Goal: Task Accomplishment & Management: Manage account settings

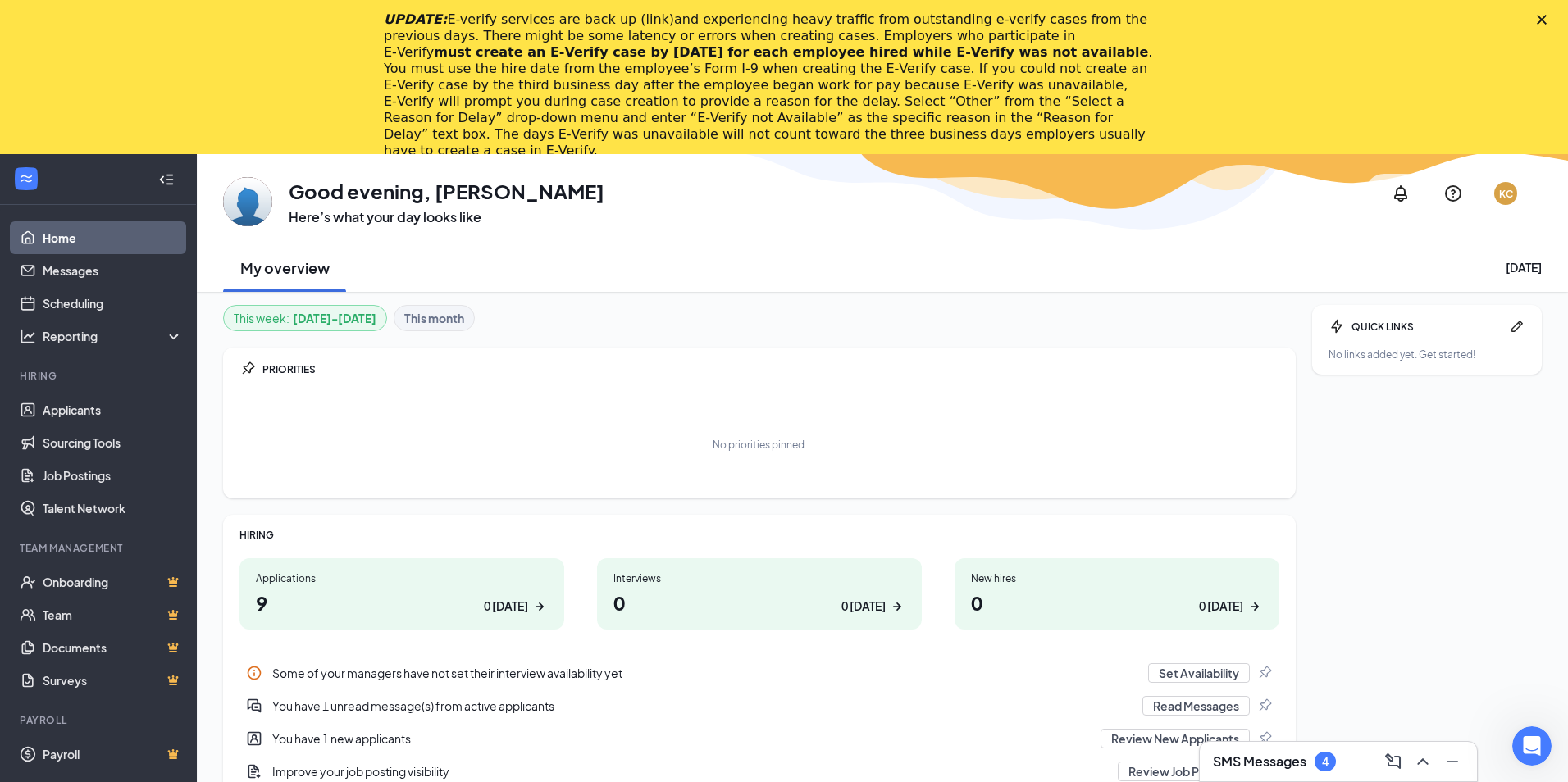
click at [1542, 15] on icon "Close" at bounding box center [1541, 19] width 9 height 9
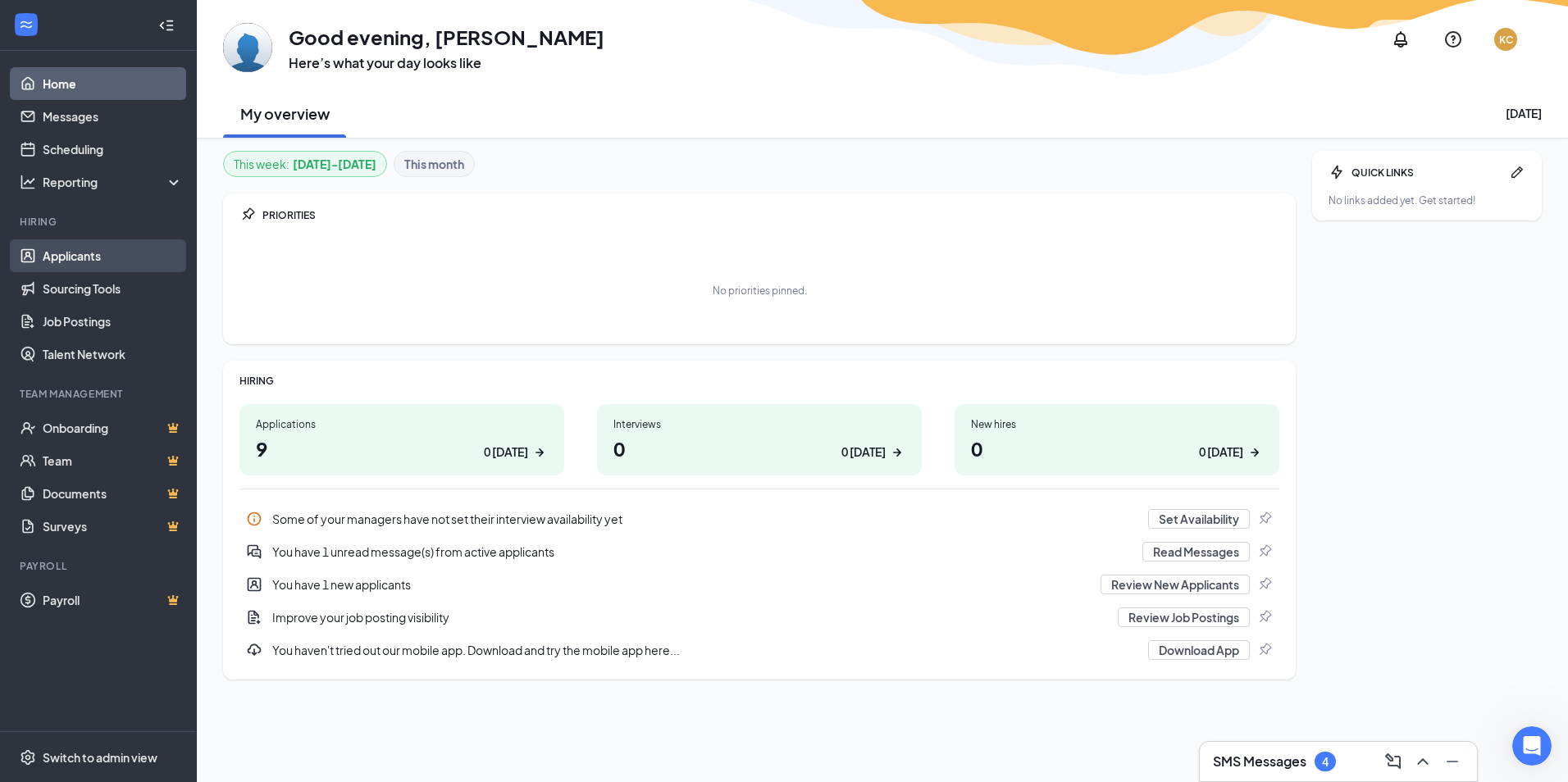
click at [90, 264] on link "Applicants" at bounding box center [113, 256] width 140 height 33
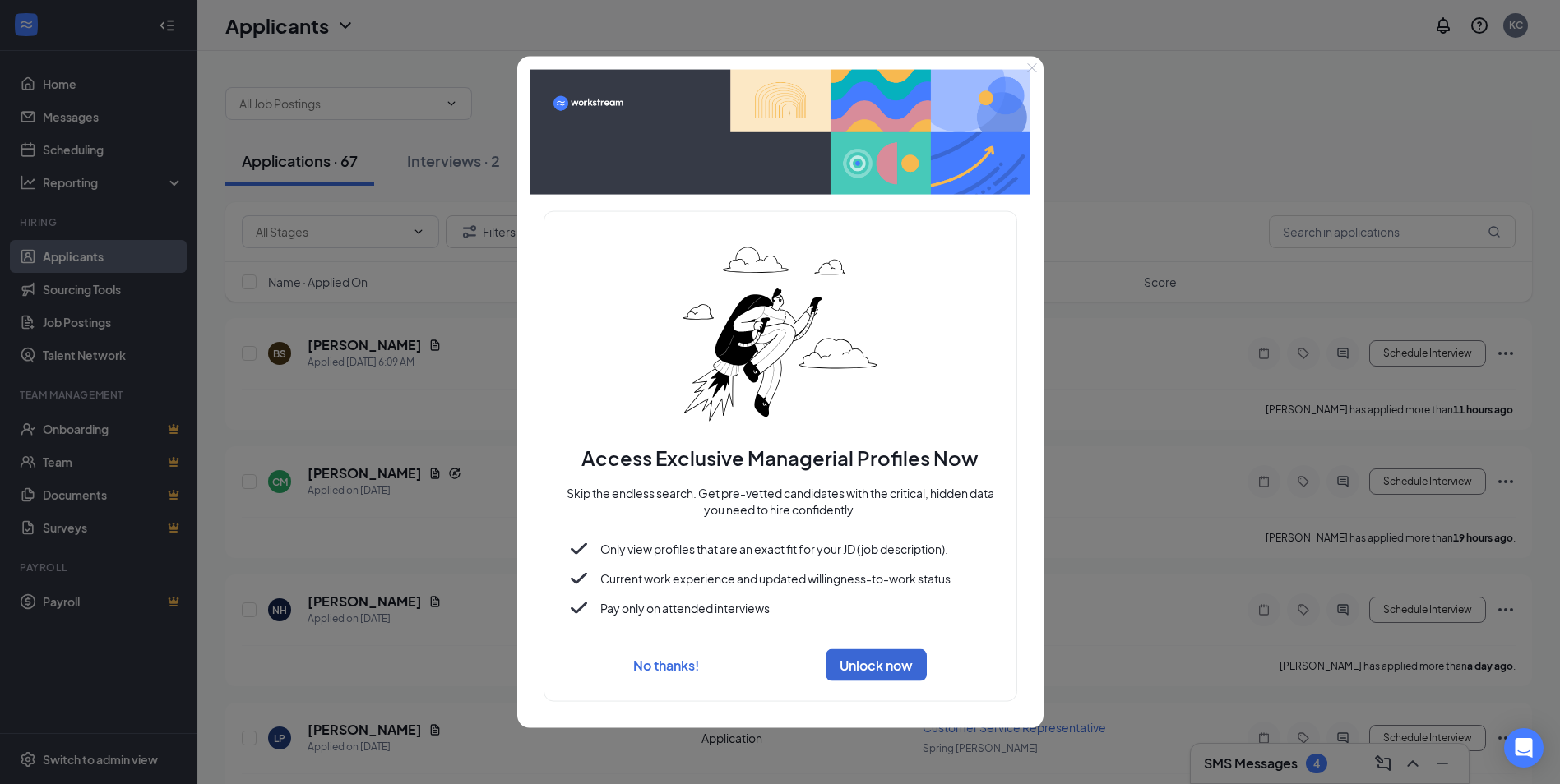
click at [1031, 65] on icon "Close" at bounding box center [1031, 67] width 9 height 9
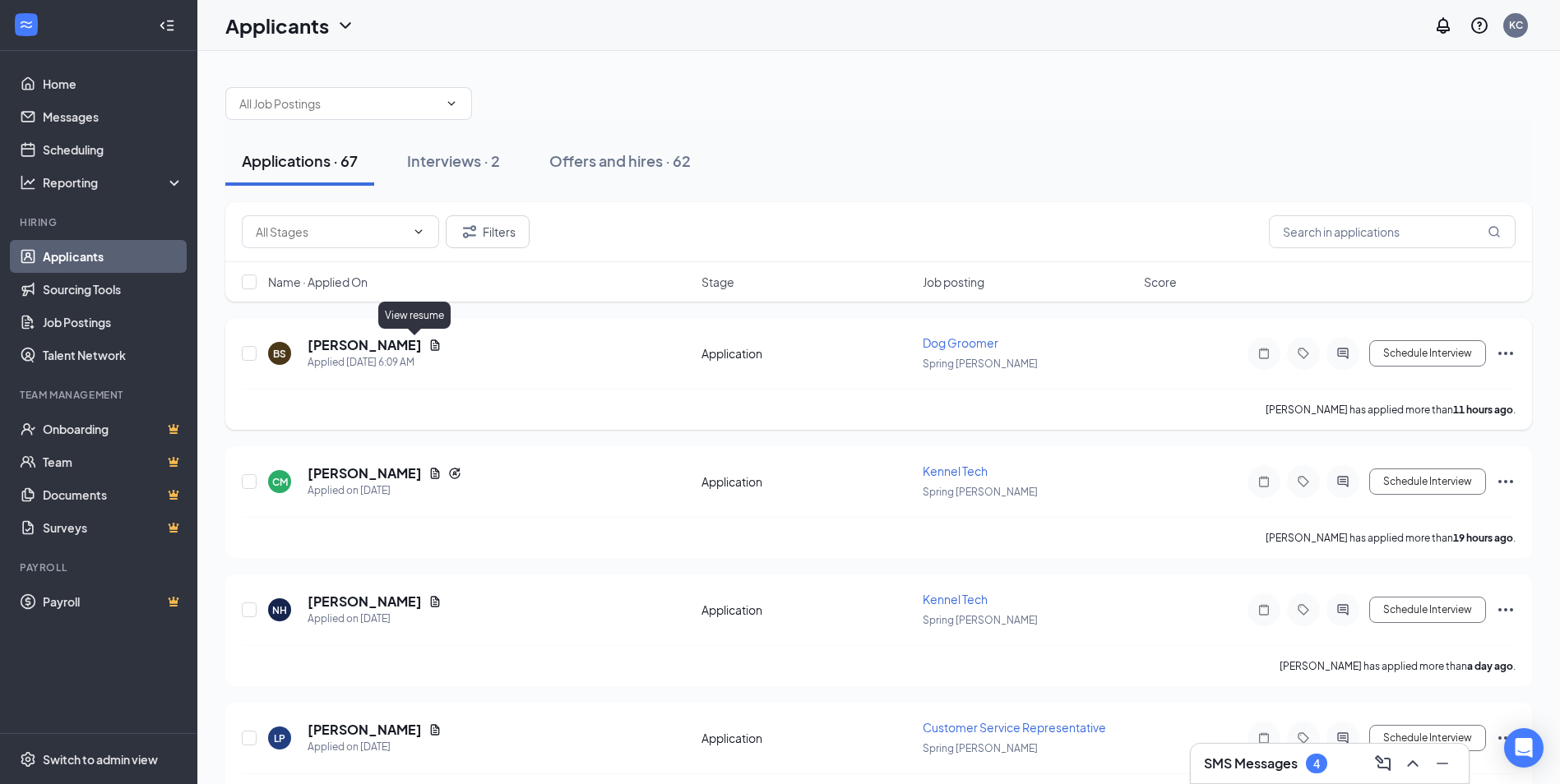
click at [431, 346] on icon "Document" at bounding box center [435, 345] width 9 height 10
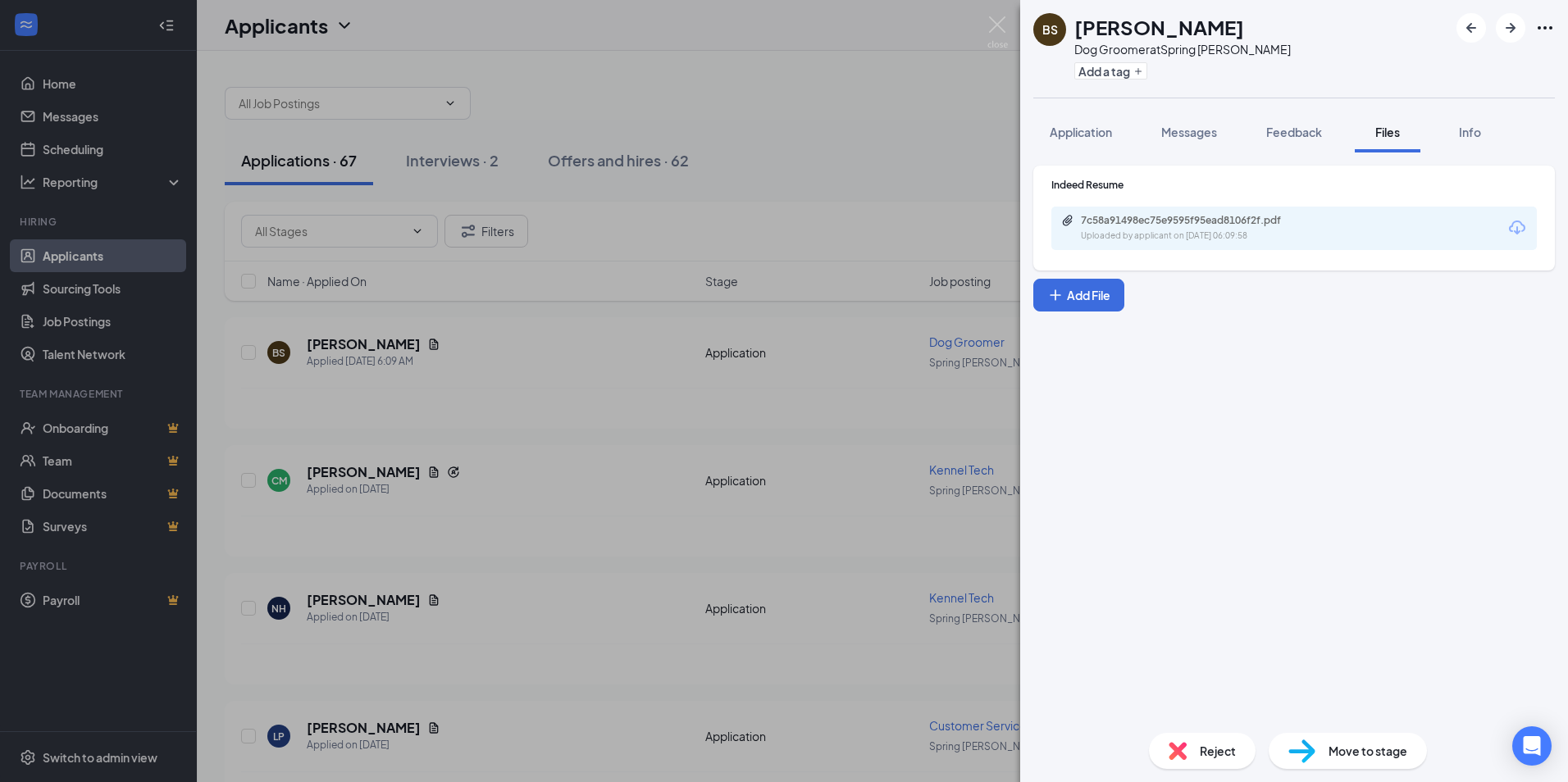
click at [1259, 221] on div "7c58a91498ec75e9595f95ead8106f2f.pdf" at bounding box center [1195, 220] width 230 height 13
click at [1108, 131] on span "Application" at bounding box center [1081, 132] width 62 height 15
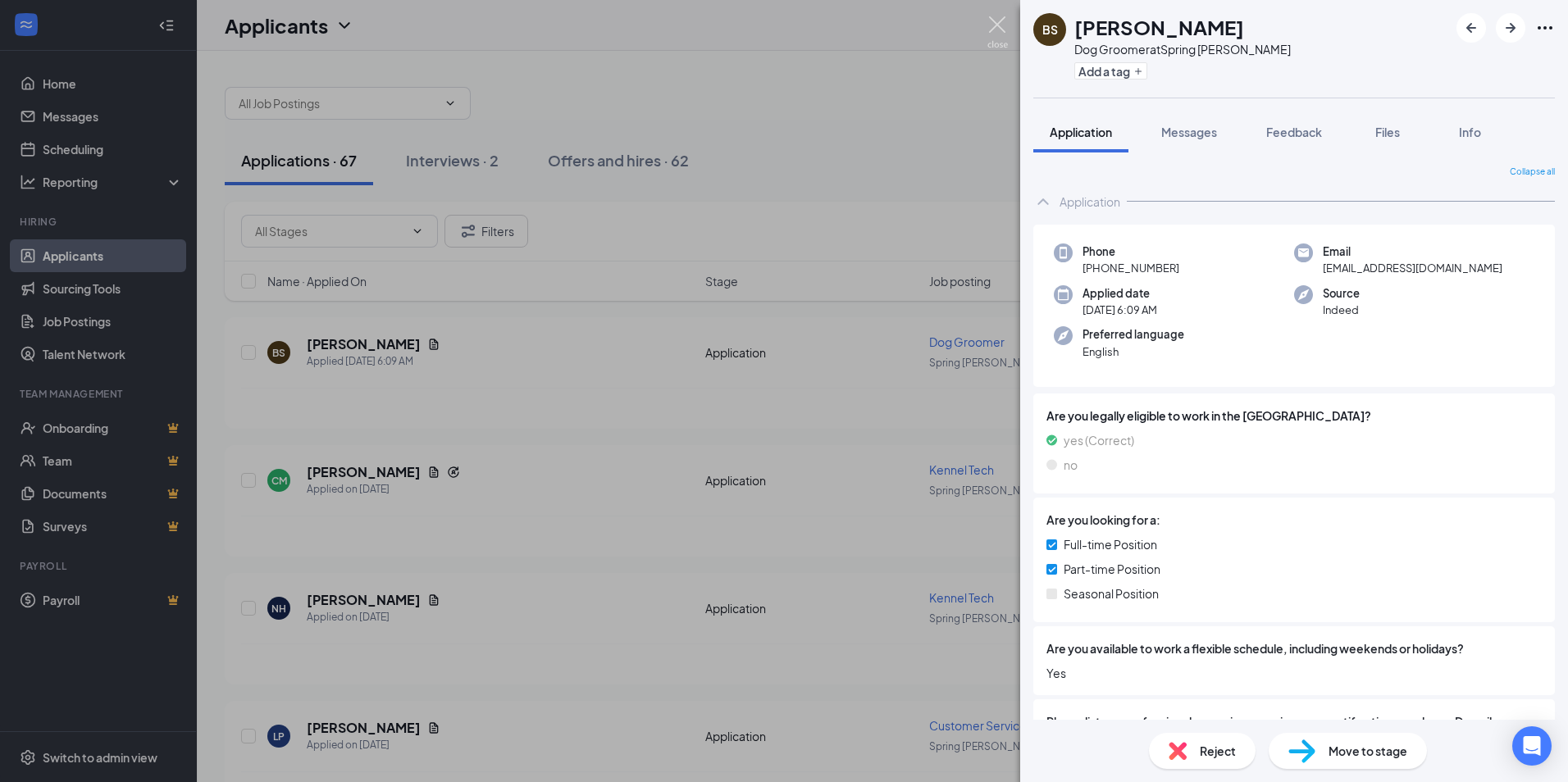
click at [999, 25] on img at bounding box center [997, 32] width 21 height 32
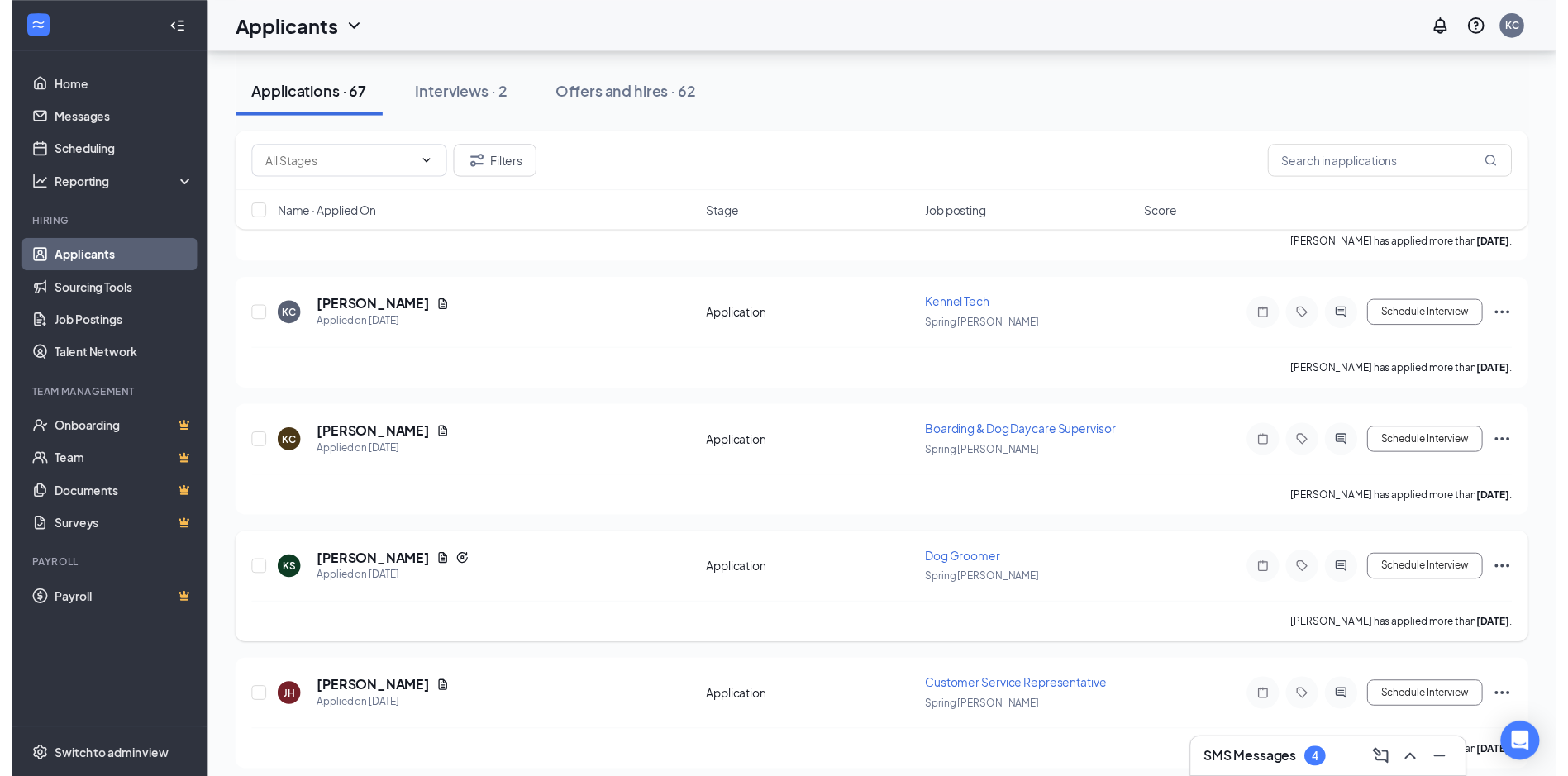
scroll to position [1735, 0]
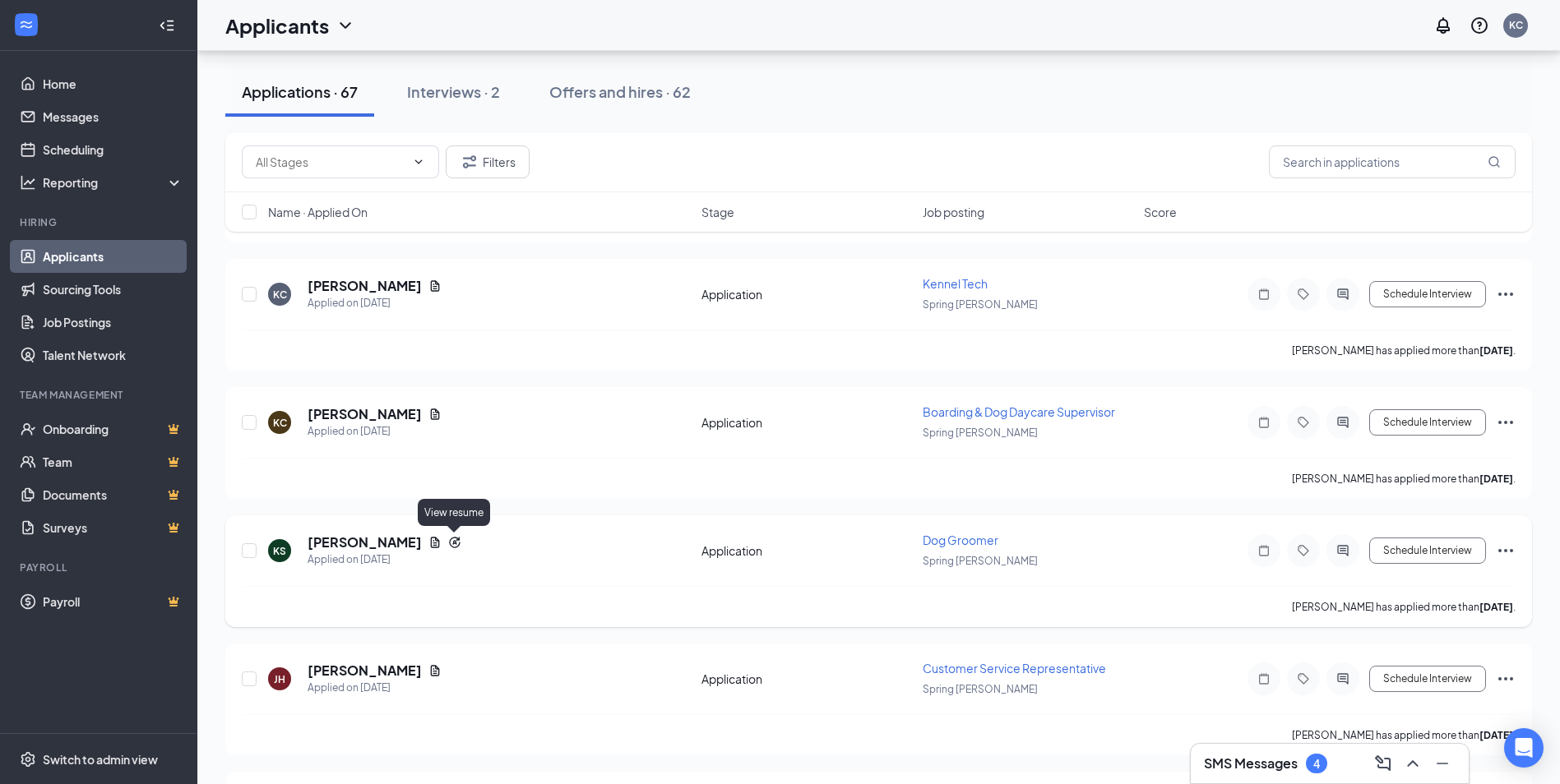
click at [440, 540] on icon "Document" at bounding box center [435, 542] width 9 height 10
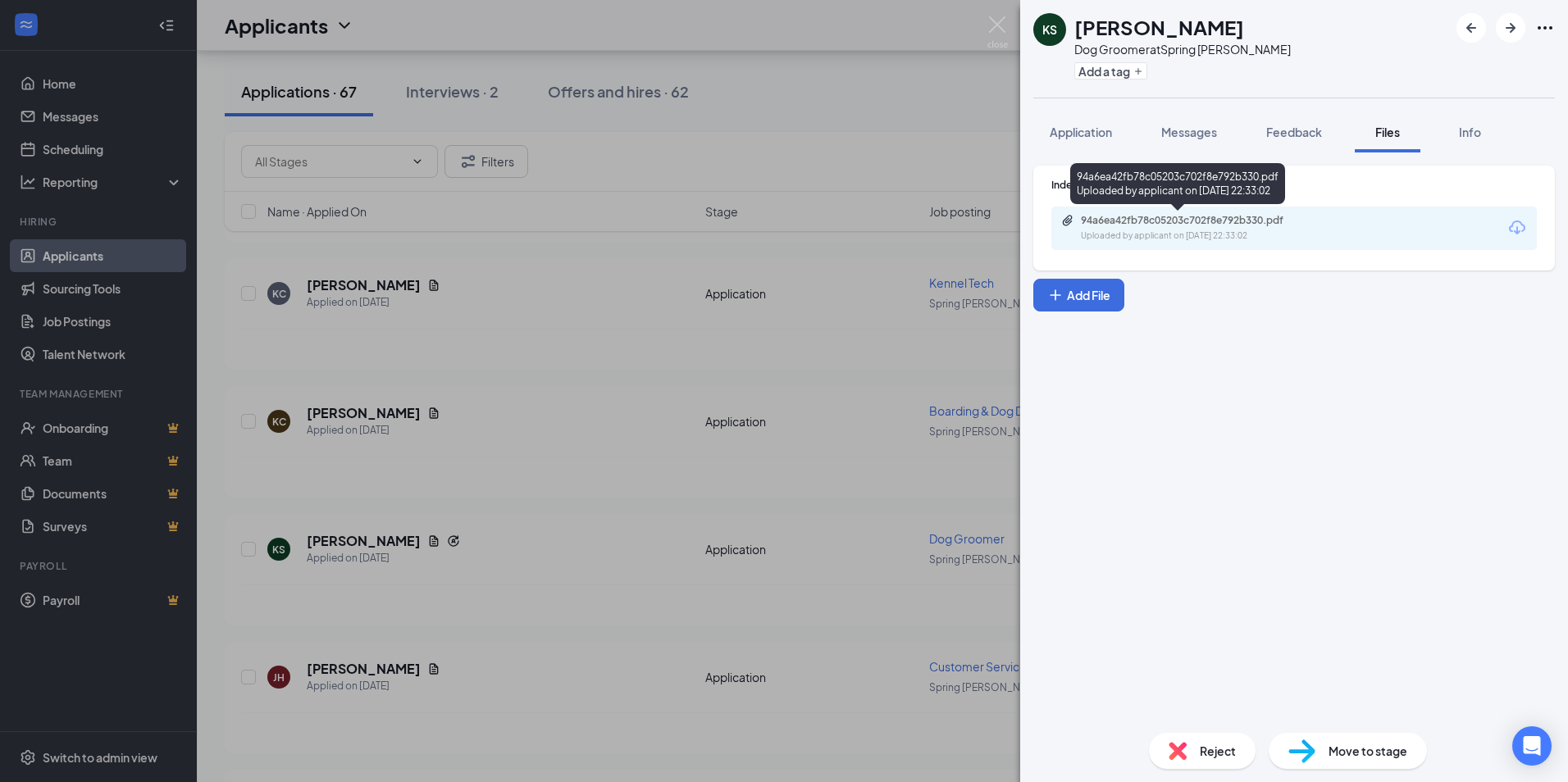
click at [1152, 219] on div "94a6ea42fb78c05203c702f8e792b330.pdf" at bounding box center [1195, 220] width 230 height 13
click at [1002, 25] on img at bounding box center [997, 32] width 21 height 32
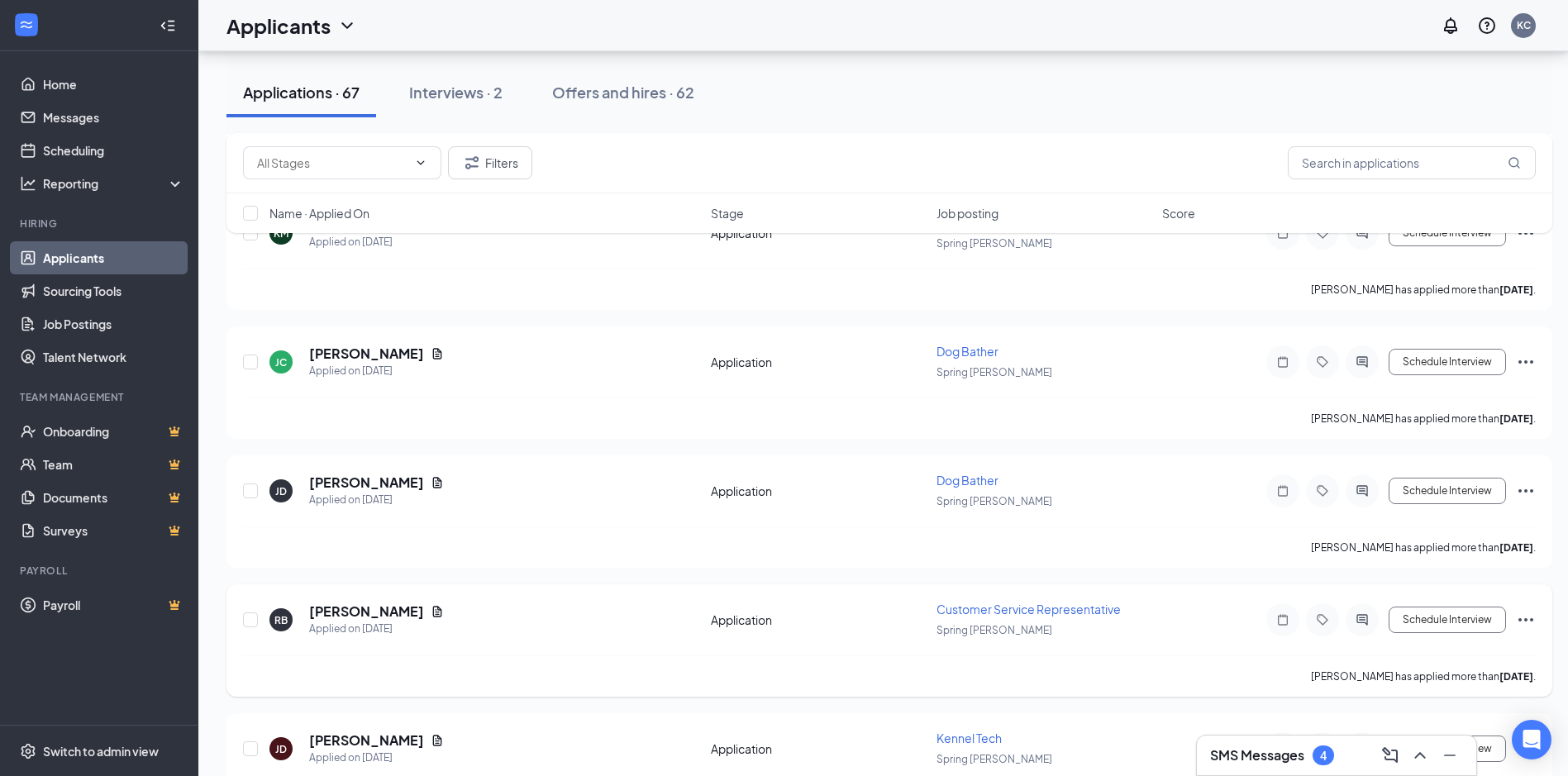
scroll to position [4627, 0]
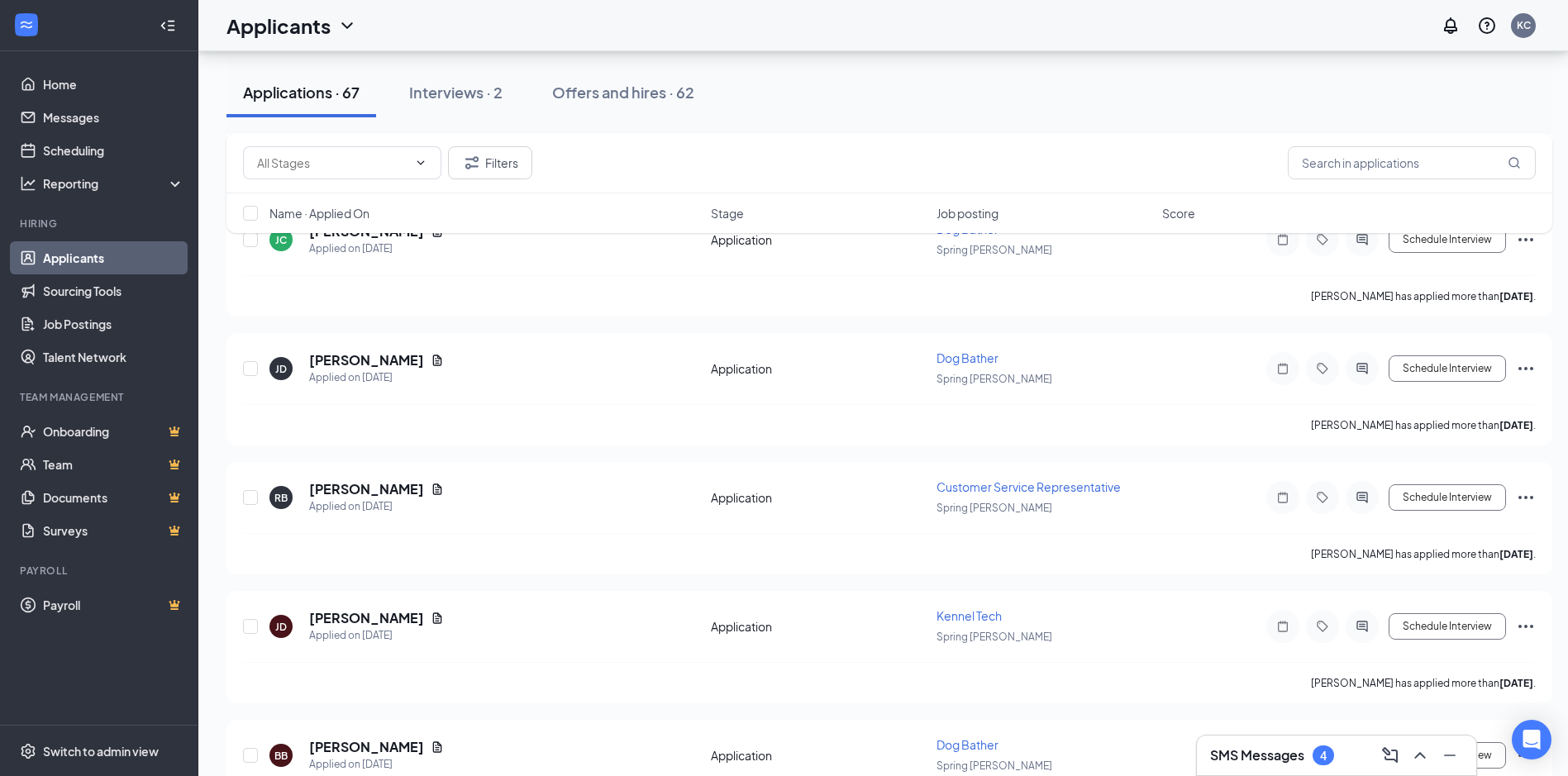
click at [1263, 750] on h3 "SMS Messages" at bounding box center [1257, 755] width 95 height 18
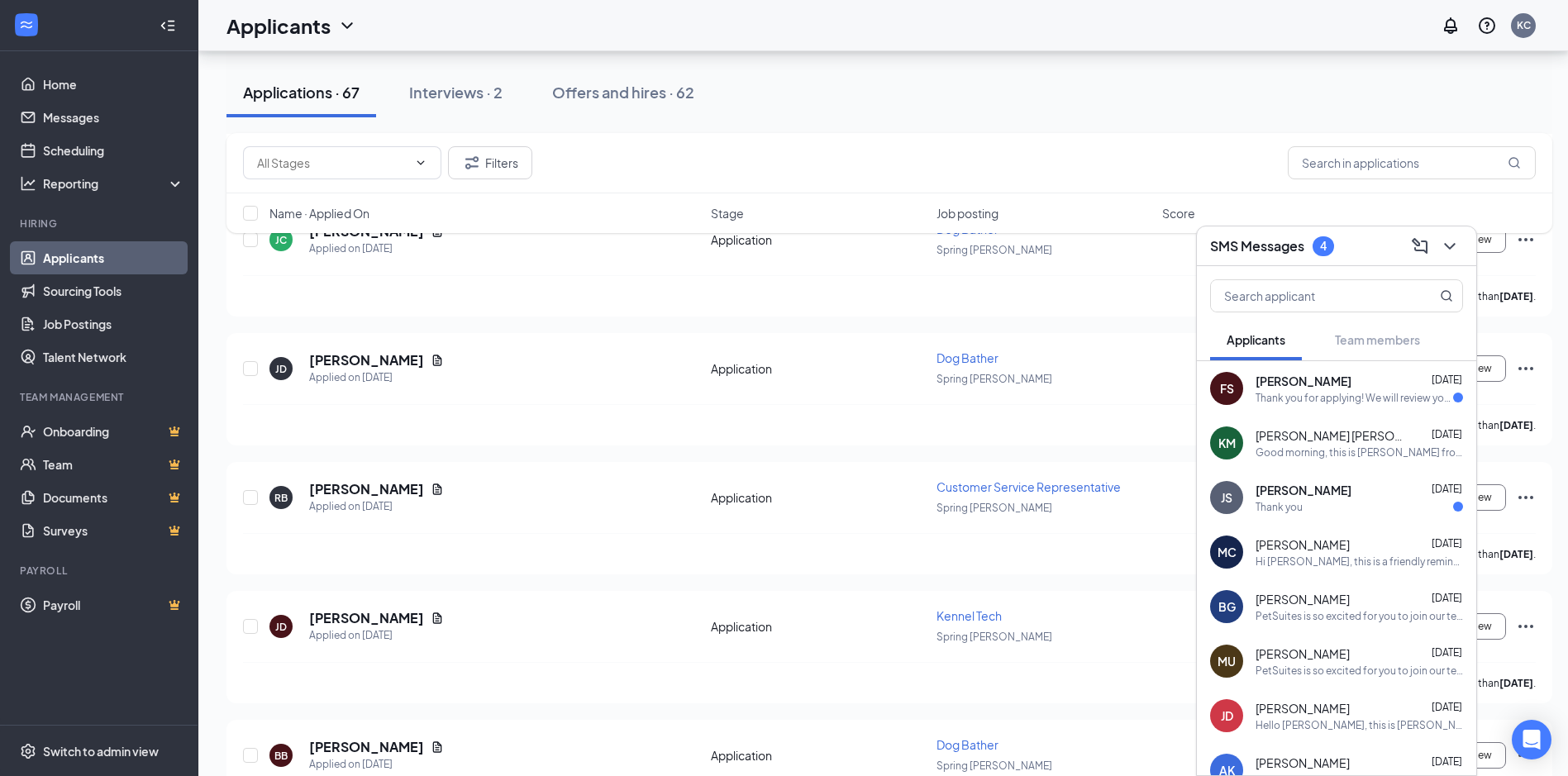
click at [1399, 391] on div "Thank you for applying! We will review your application and reach out if you ar…" at bounding box center [1355, 398] width 198 height 14
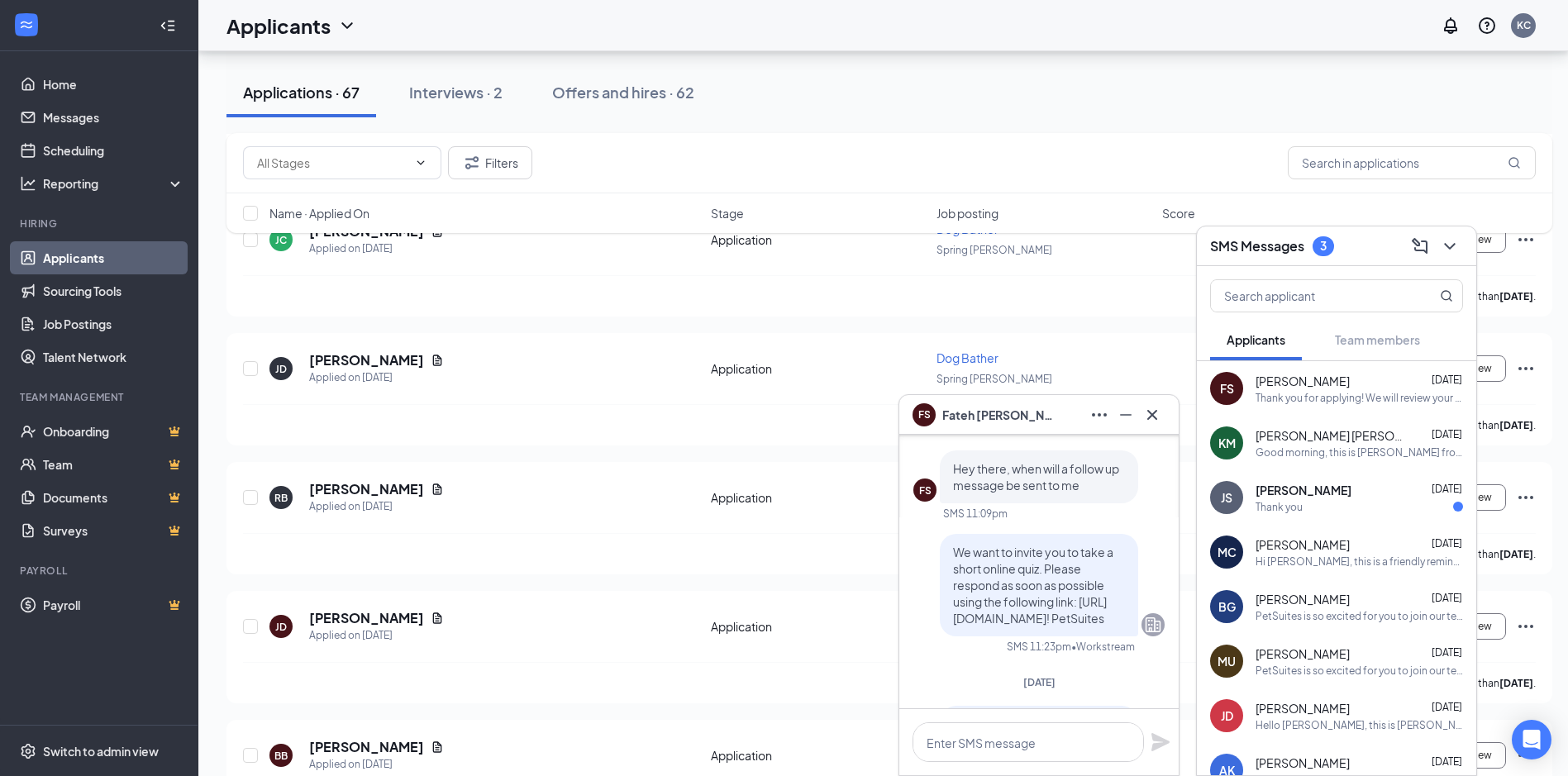
scroll to position [-661, 0]
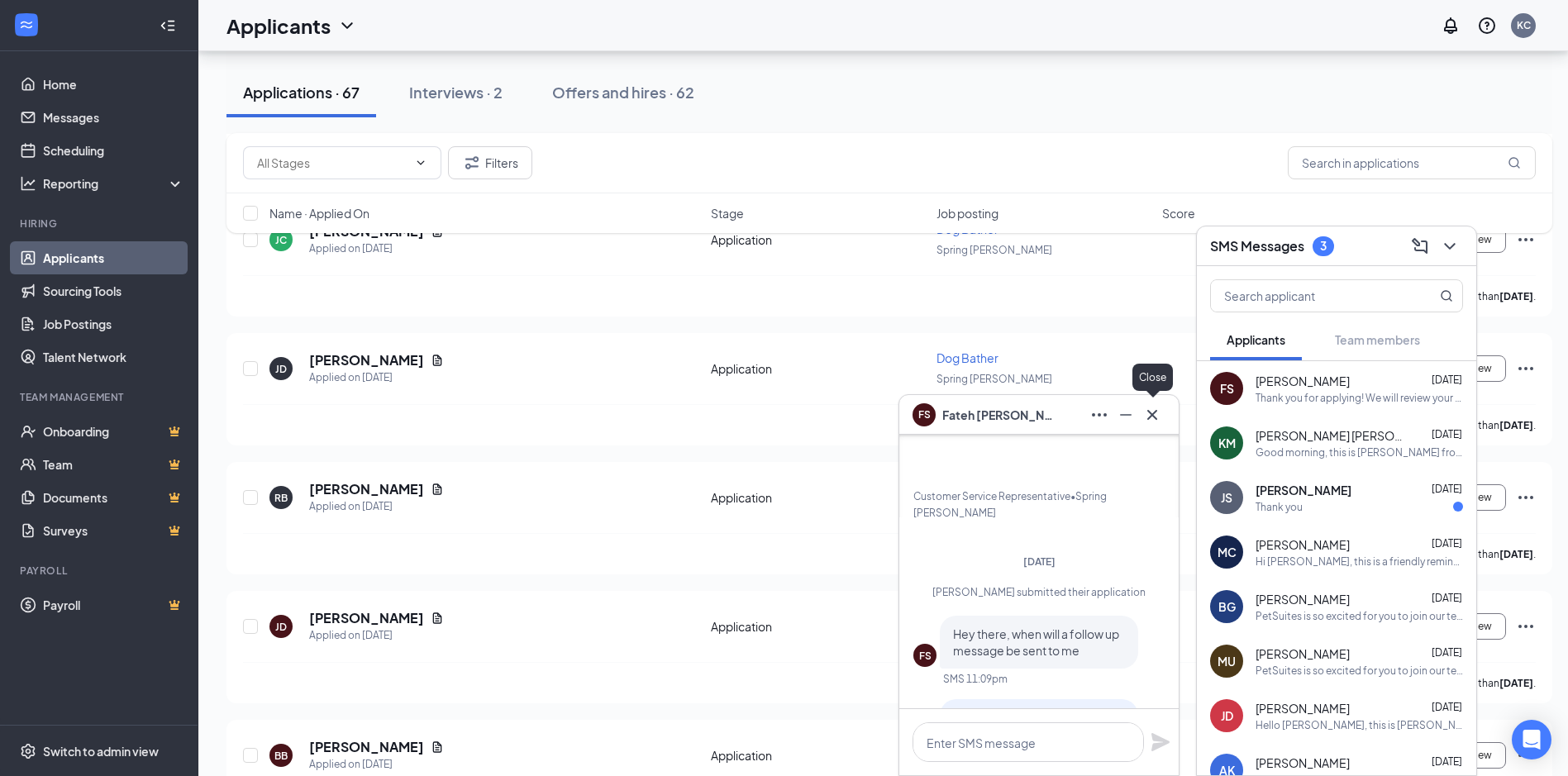
click at [1149, 412] on icon "Cross" at bounding box center [1152, 414] width 10 height 10
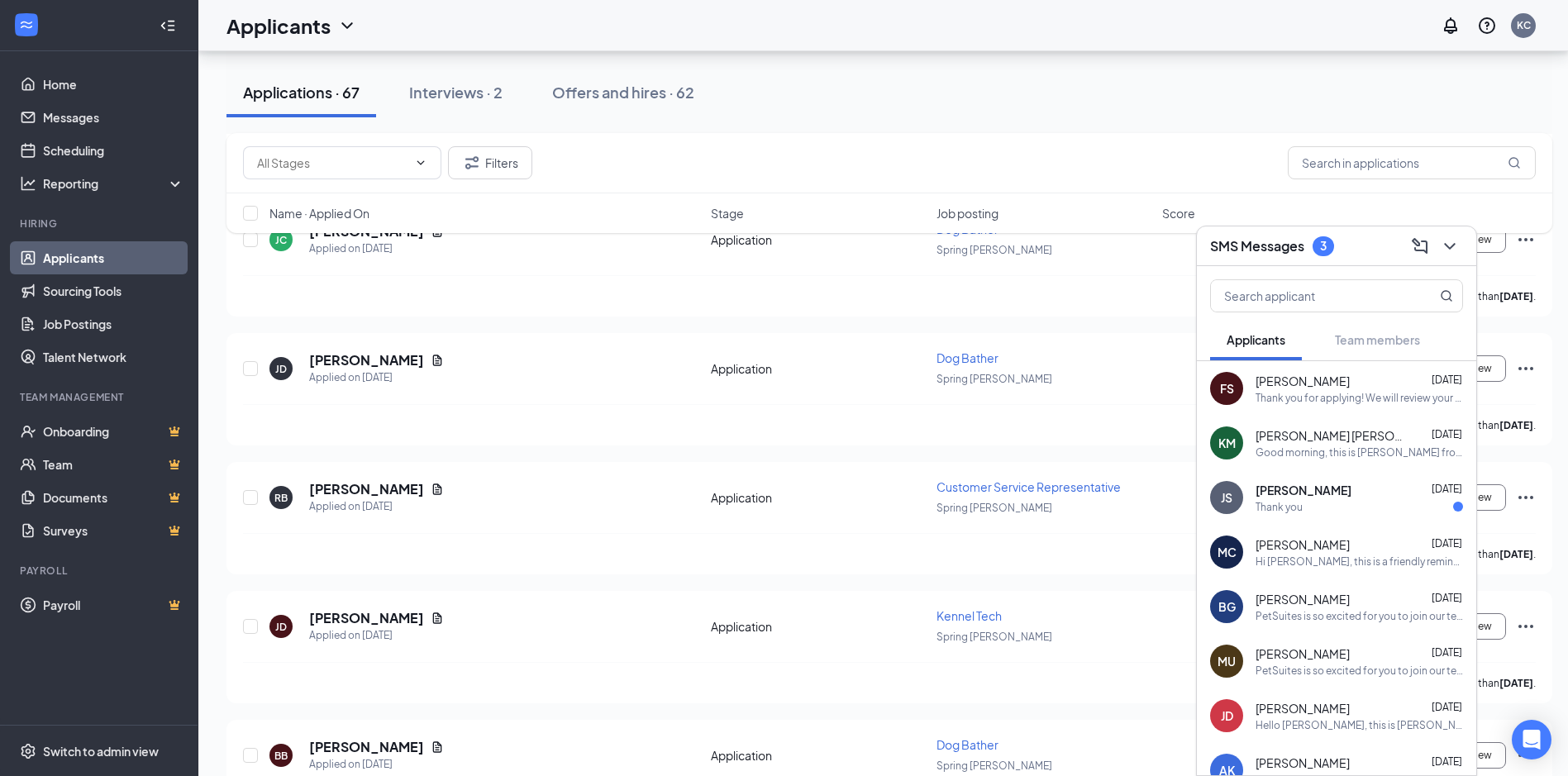
click at [1323, 492] on span "[PERSON_NAME]" at bounding box center [1303, 490] width 96 height 16
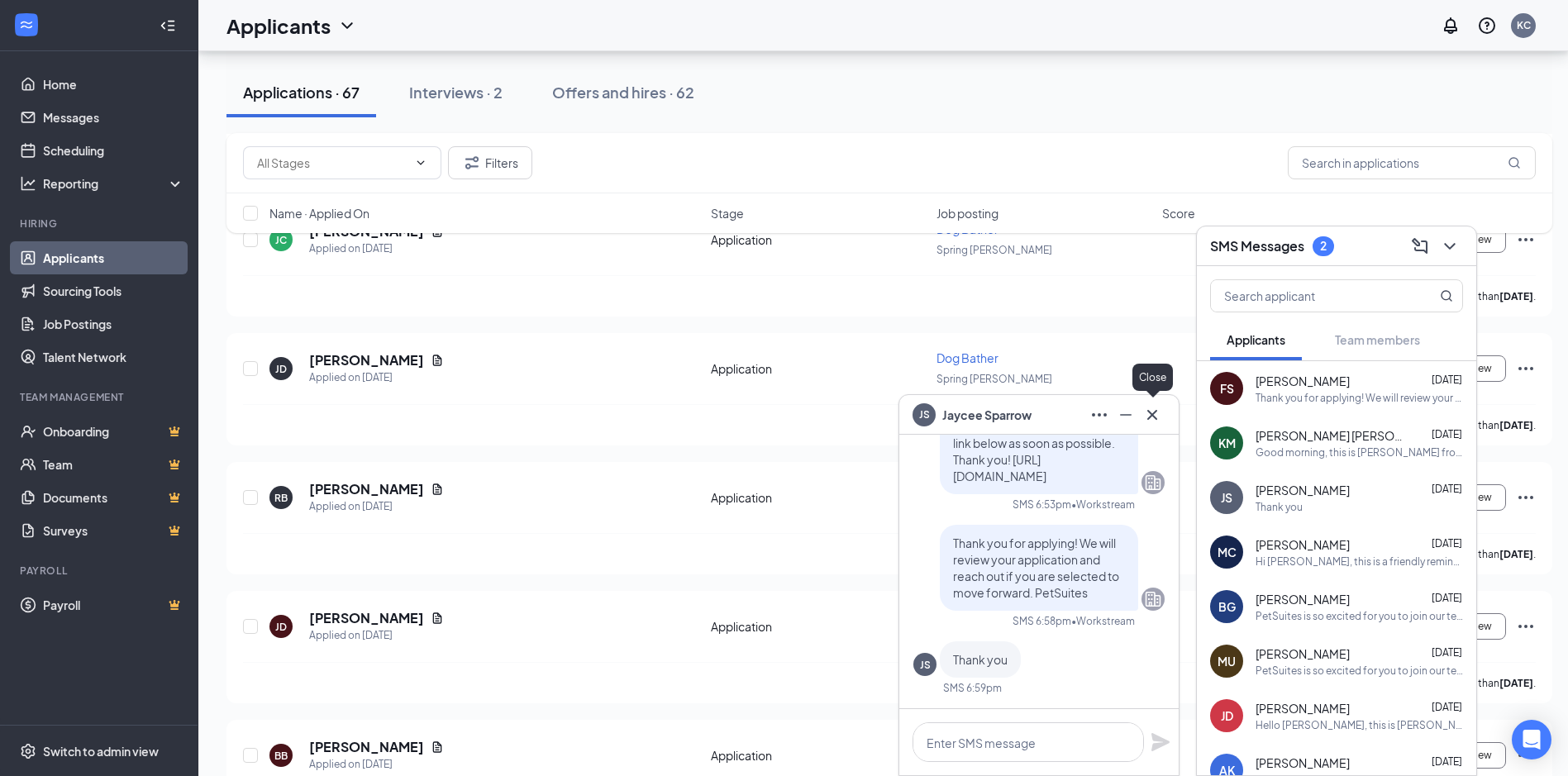
click at [1155, 409] on icon "Cross" at bounding box center [1152, 414] width 20 height 20
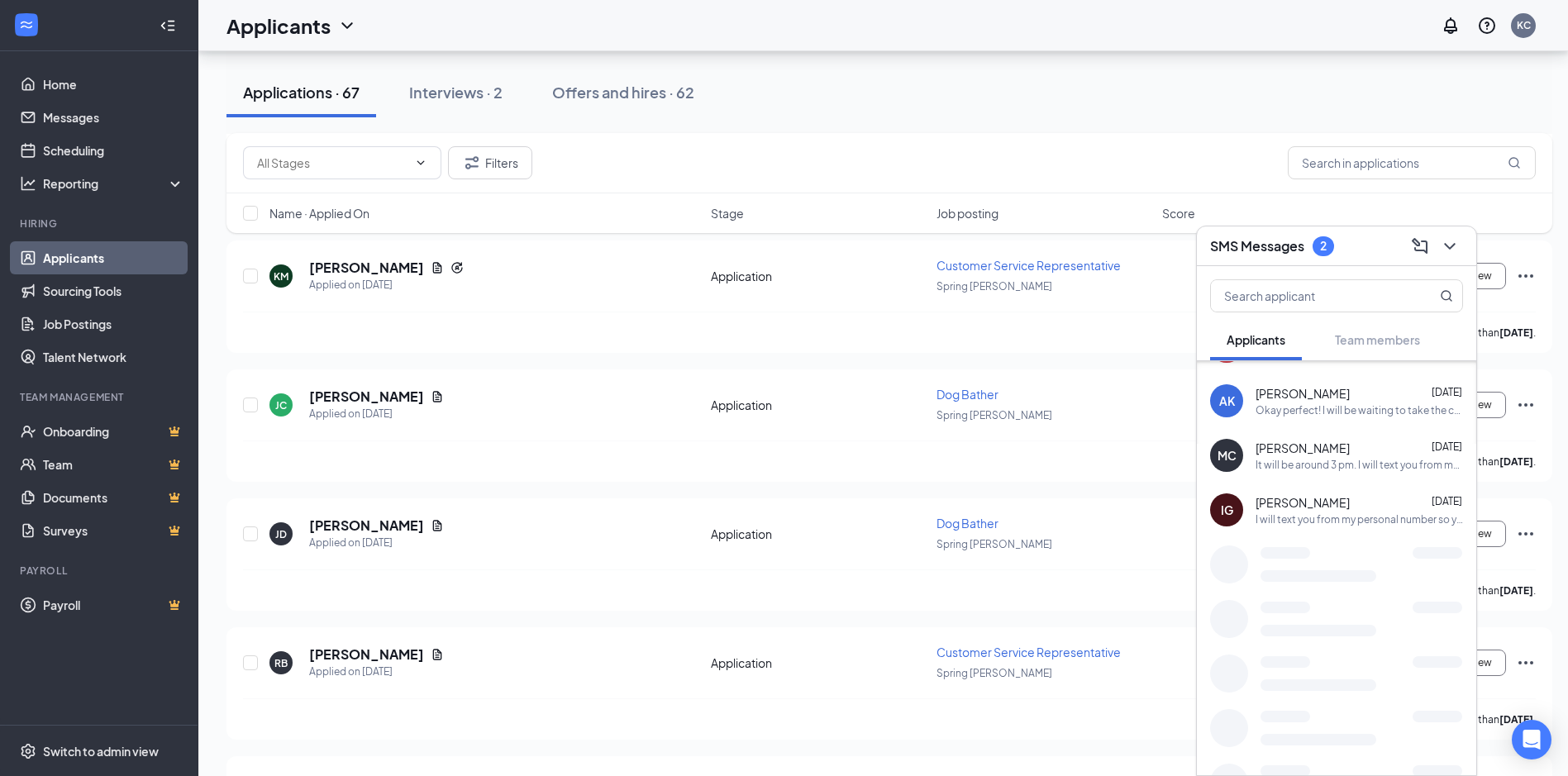
scroll to position [462, 0]
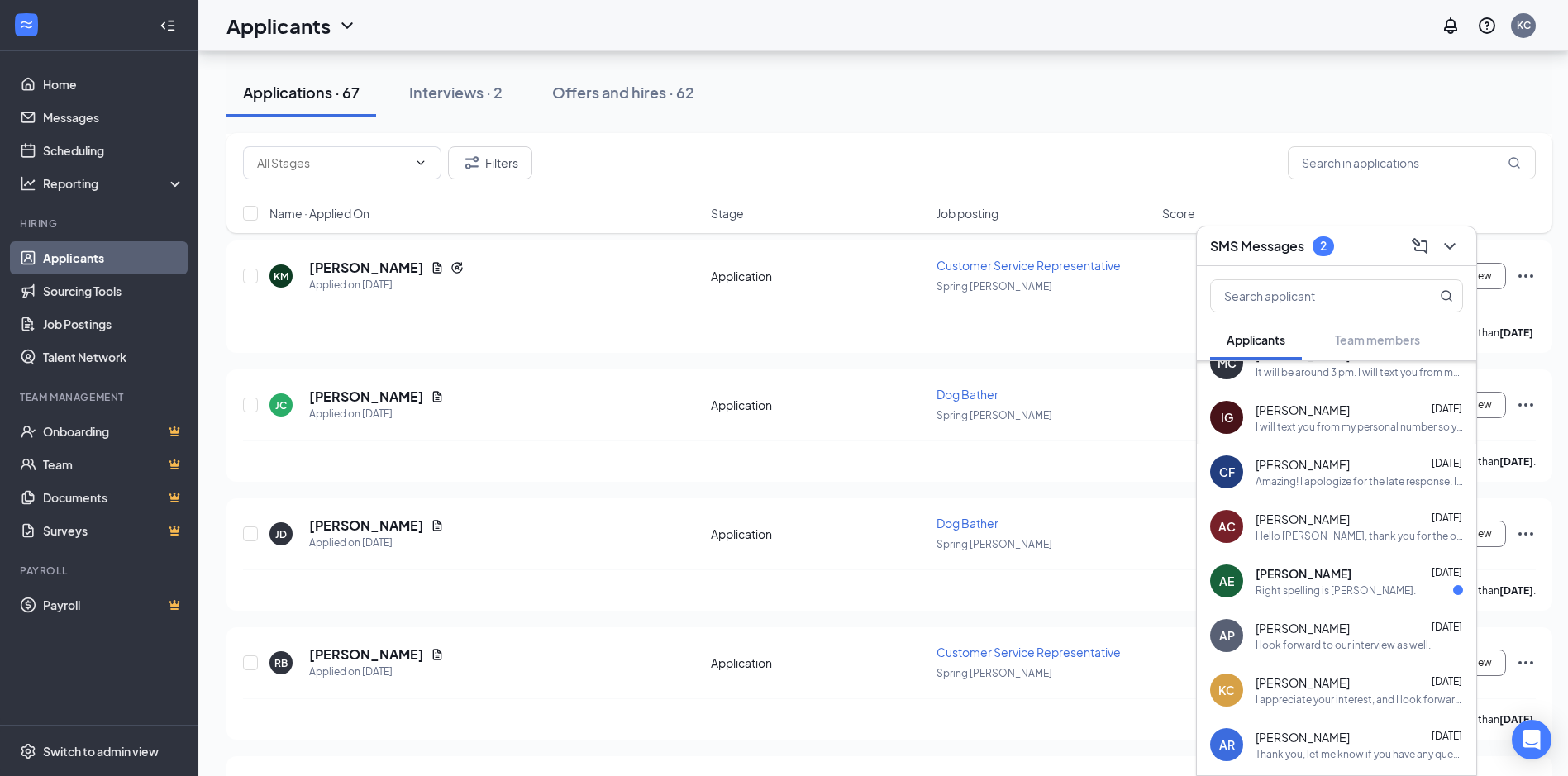
click at [1288, 579] on span "[PERSON_NAME]" at bounding box center [1303, 573] width 96 height 16
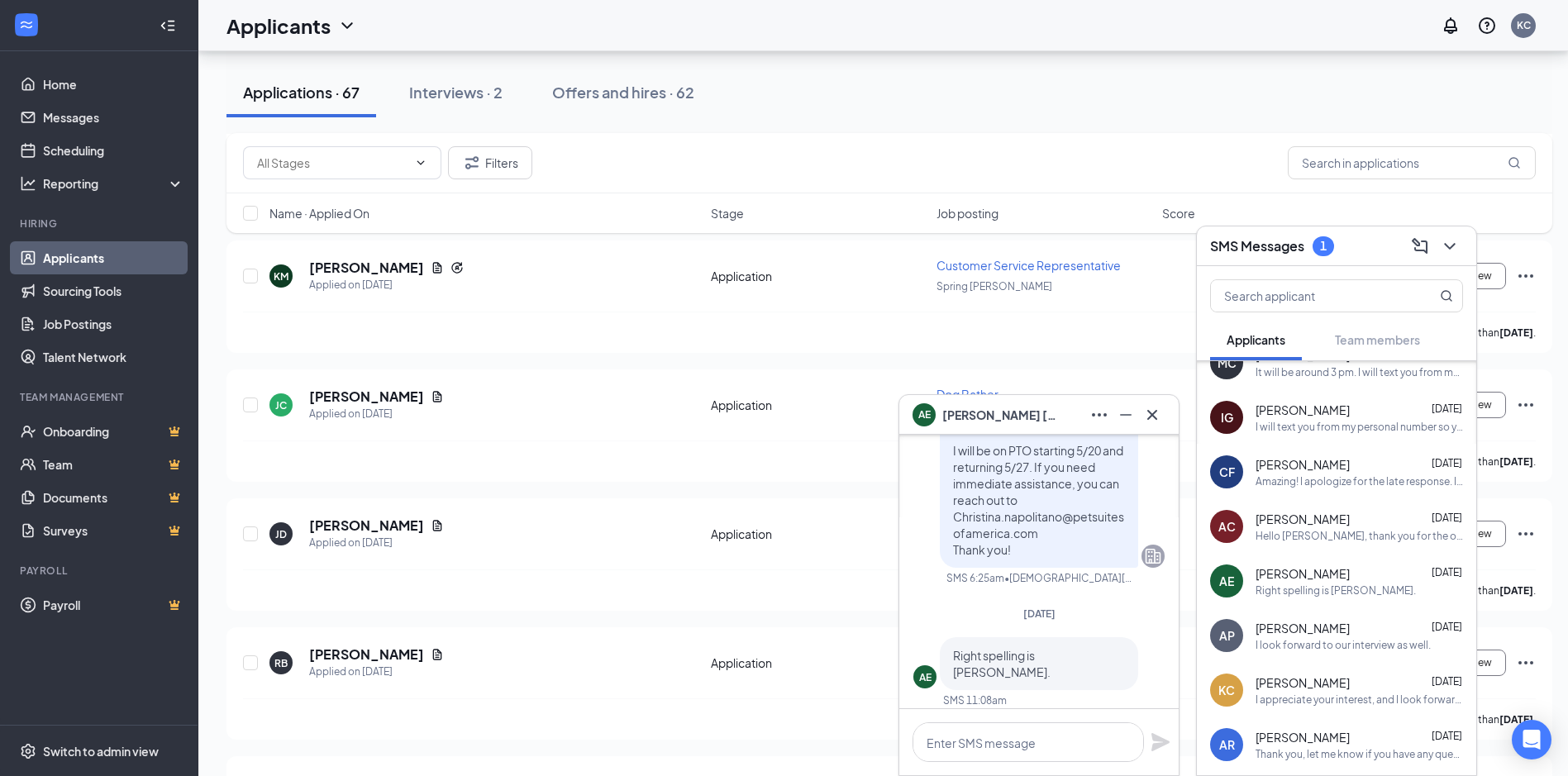
scroll to position [0, 0]
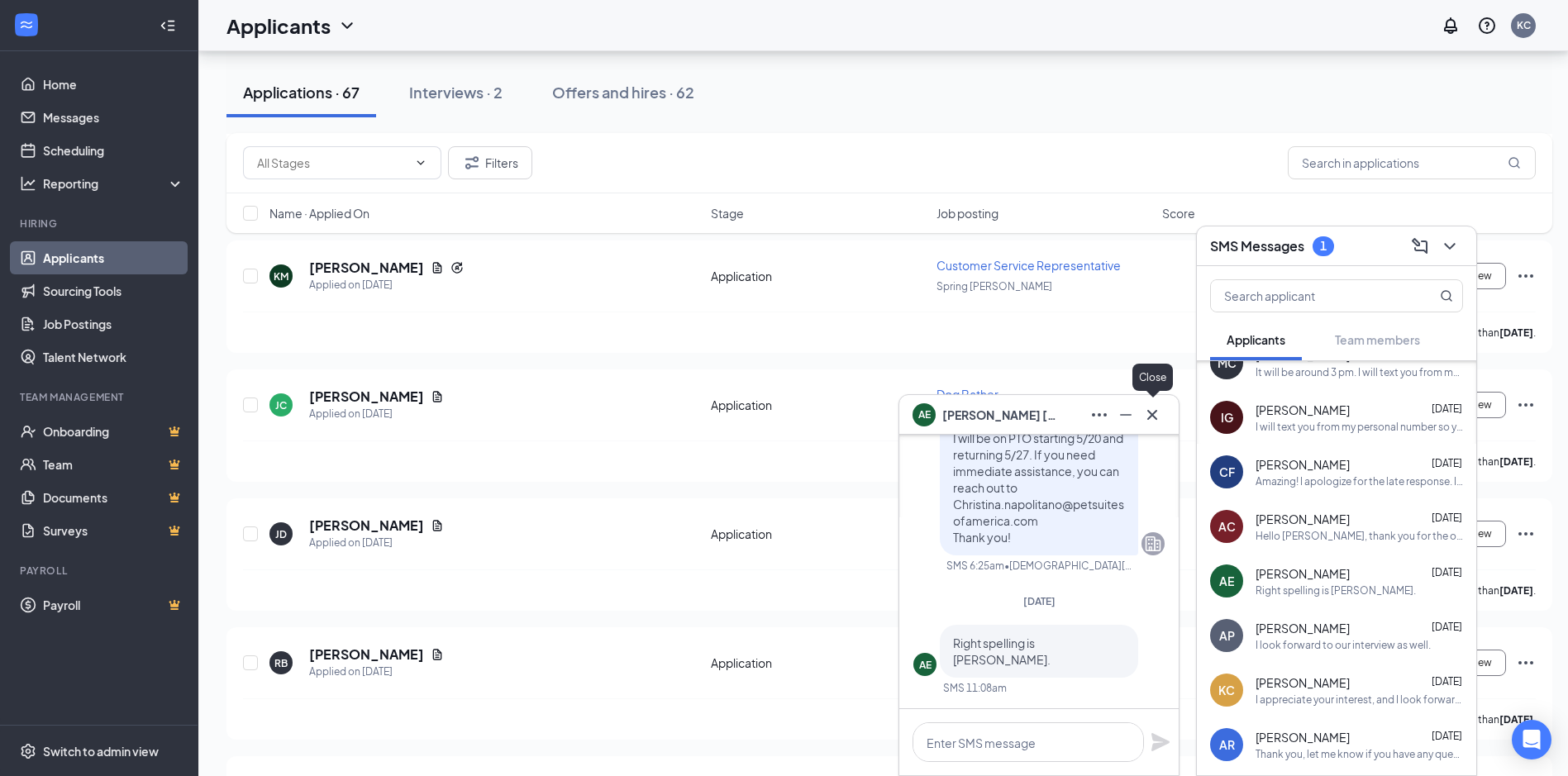
click at [1158, 418] on icon "Cross" at bounding box center [1152, 414] width 20 height 20
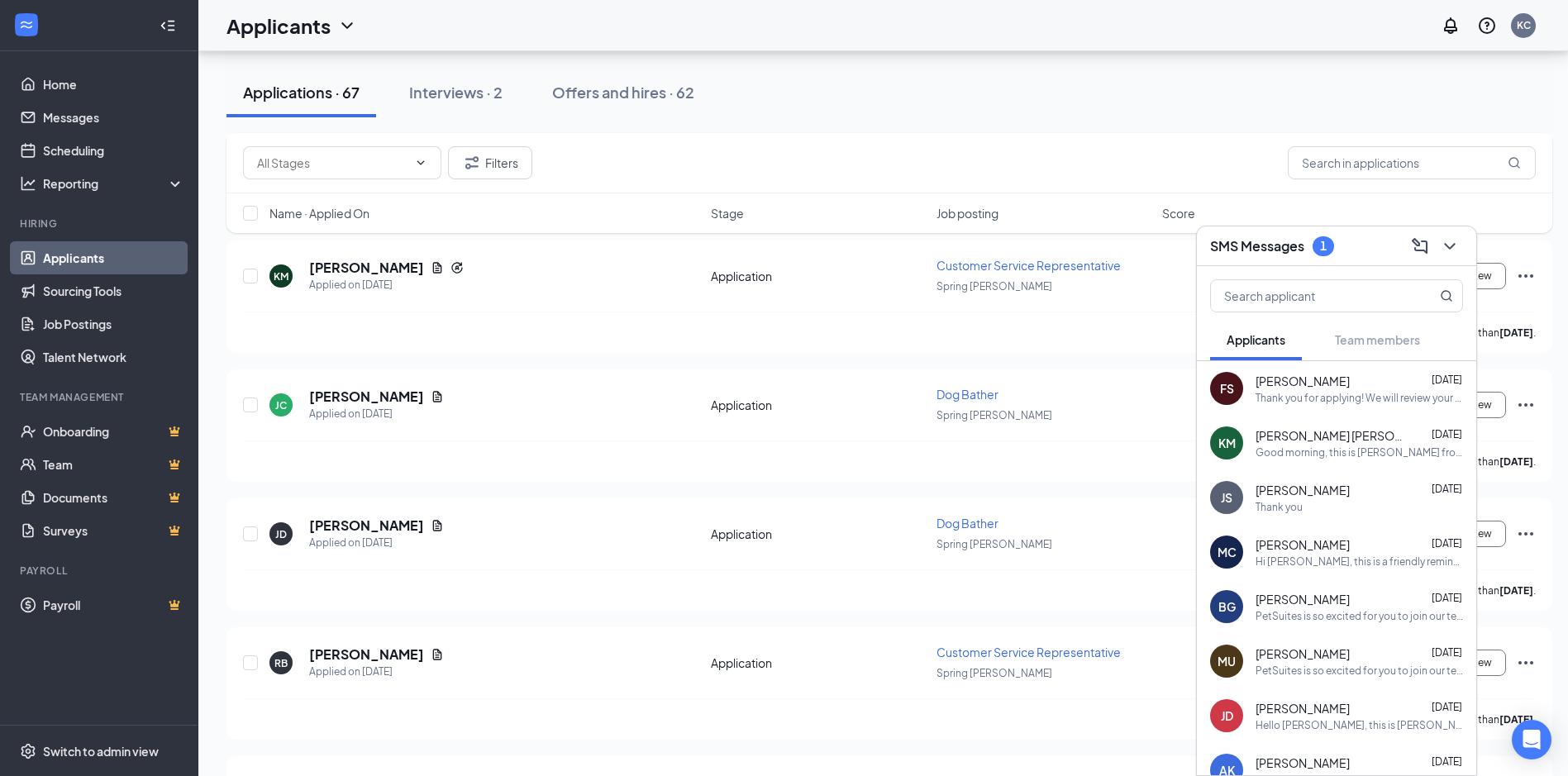
click at [1162, 73] on div "Applications · 67 Interviews · 2 Offers and hires · 62" at bounding box center [889, 92] width 1326 height 49
click at [1450, 255] on icon "ChevronDown" at bounding box center [1449, 246] width 20 height 20
